Goal: Navigation & Orientation: Find specific page/section

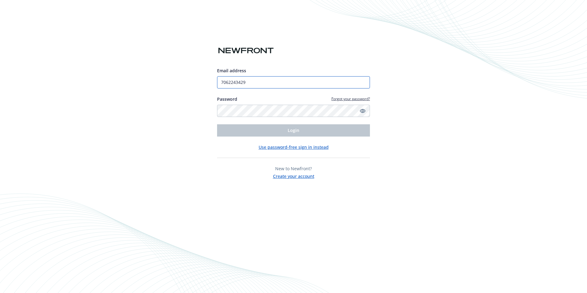
drag, startPoint x: 270, startPoint y: 83, endPoint x: 193, endPoint y: 76, distance: 77.1
click at [193, 76] on div "Email address 7062243429 Password Forgot your password? Login Use password-free…" at bounding box center [293, 146] width 587 height 293
type input "[EMAIL_ADDRESS][PERSON_NAME][DOMAIN_NAME]"
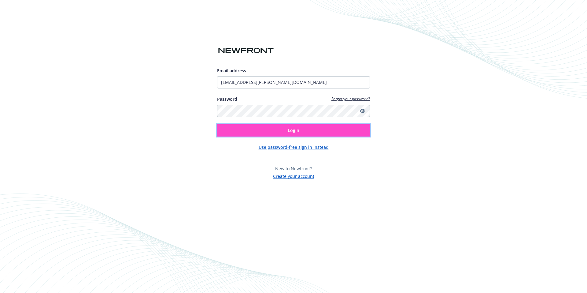
click at [279, 132] on button "Login" at bounding box center [293, 130] width 153 height 12
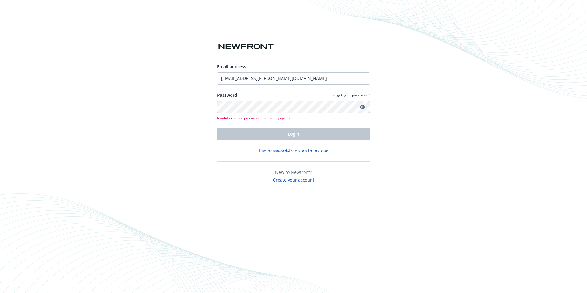
click at [362, 106] on icon "Show password" at bounding box center [363, 107] width 6 height 6
click at [285, 151] on button "Use password-free sign in instead" at bounding box center [294, 150] width 70 height 6
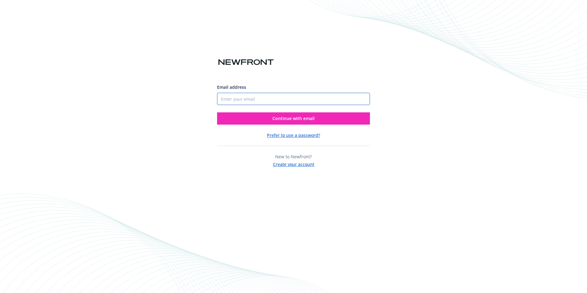
click at [290, 98] on input "Email address" at bounding box center [293, 99] width 153 height 12
type input "[EMAIL_ADDRESS][PERSON_NAME][DOMAIN_NAME]"
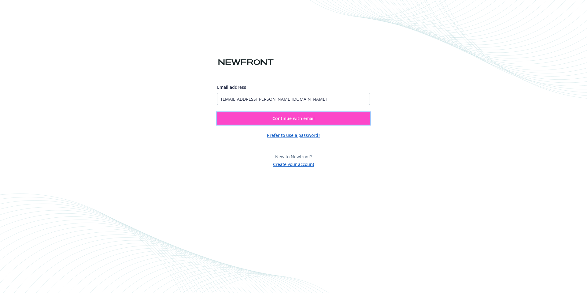
click at [330, 117] on button "Continue with email" at bounding box center [293, 118] width 153 height 12
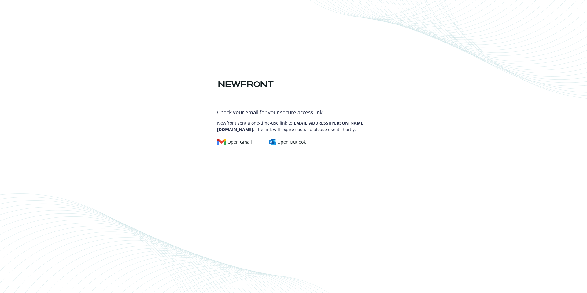
click at [238, 141] on div "Open Gmail" at bounding box center [234, 141] width 35 height 7
click at [237, 141] on div "Open Gmail" at bounding box center [234, 141] width 35 height 7
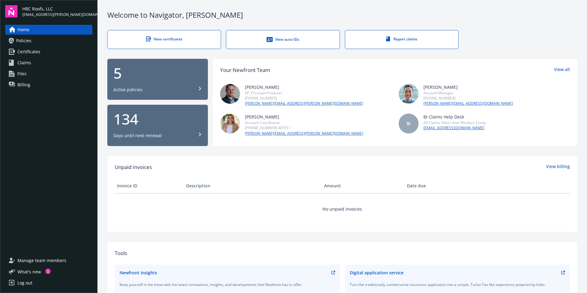
click at [403, 38] on div "Report claims" at bounding box center [401, 38] width 89 height 5
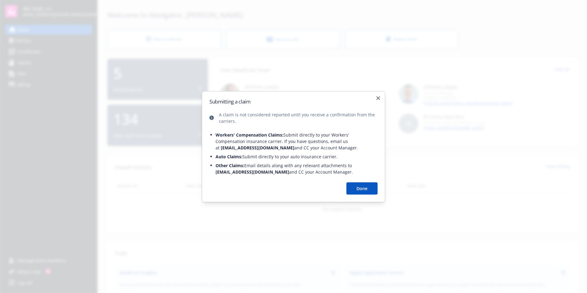
click at [364, 190] on button "Done" at bounding box center [361, 188] width 31 height 12
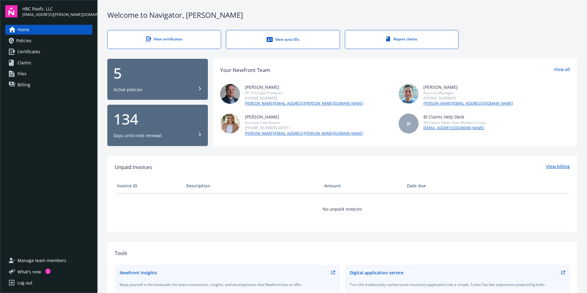
click at [549, 164] on link "View billing" at bounding box center [558, 167] width 24 height 8
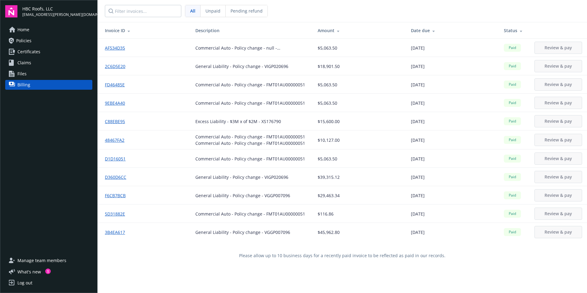
click at [245, 10] on span "Pending refund" at bounding box center [247, 11] width 32 height 6
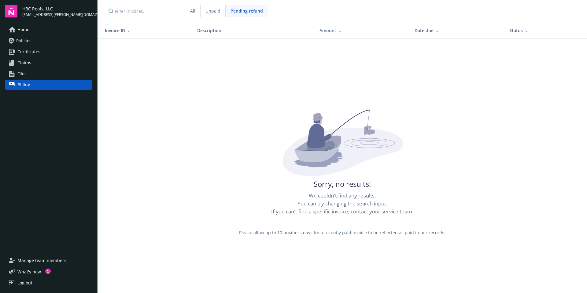
click at [194, 12] on span "All" at bounding box center [192, 11] width 5 height 6
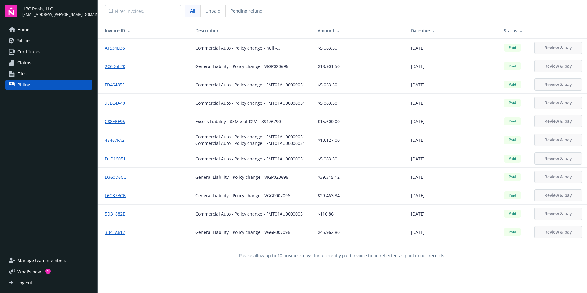
click at [26, 39] on span "Policies" at bounding box center [23, 41] width 15 height 10
